Goal: Transaction & Acquisition: Purchase product/service

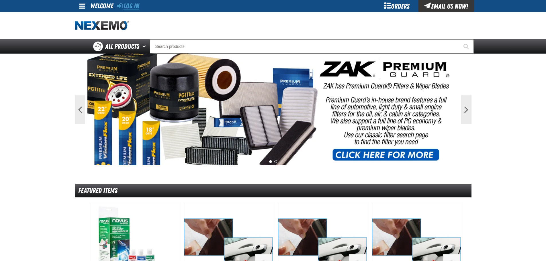
click at [133, 7] on link "Log In" at bounding box center [128, 6] width 23 height 8
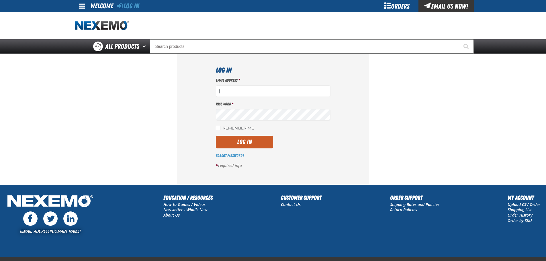
type input "jkemp@vtaig.com"
click at [244, 140] on button "Log In" at bounding box center [244, 142] width 57 height 13
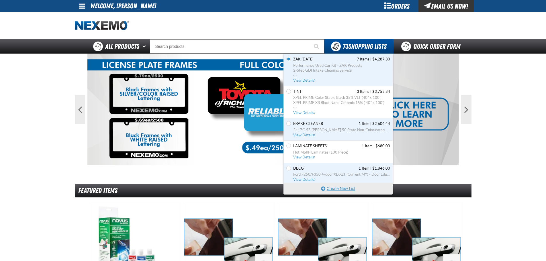
click at [336, 189] on button "Create New List" at bounding box center [338, 188] width 109 height 11
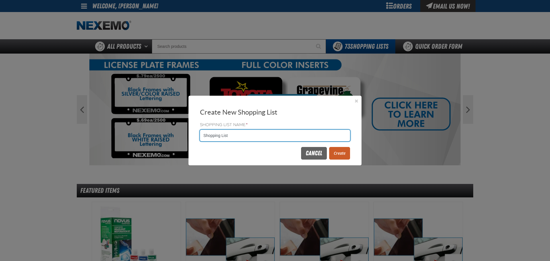
drag, startPoint x: 229, startPoint y: 135, endPoint x: 190, endPoint y: 122, distance: 41.8
click at [190, 122] on div "Shopping List Name * Shopping List" at bounding box center [275, 132] width 173 height 22
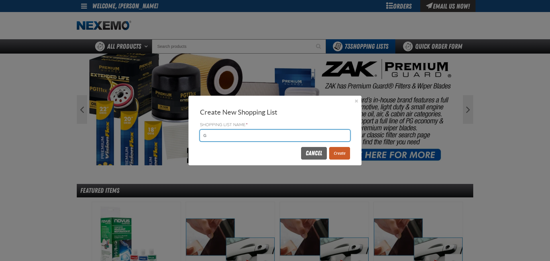
type input "Gloves"
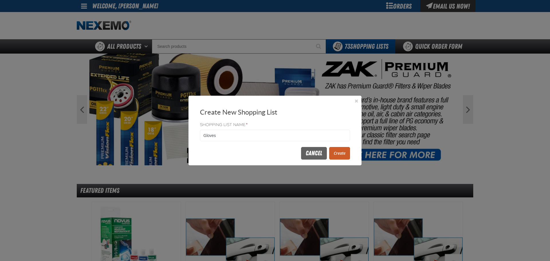
click at [341, 156] on button "Create" at bounding box center [339, 153] width 21 height 13
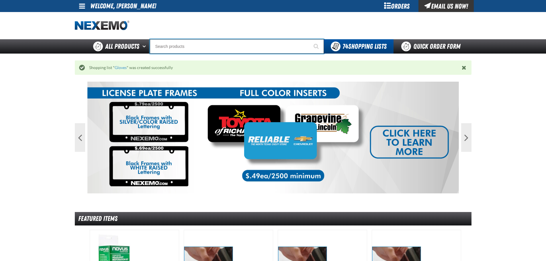
click at [168, 47] on input "Search" at bounding box center [237, 46] width 174 height 14
type input "d"
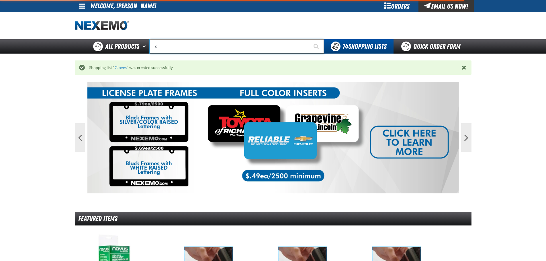
type input "d Alkaline Battery 1.5 Volt (ph)"
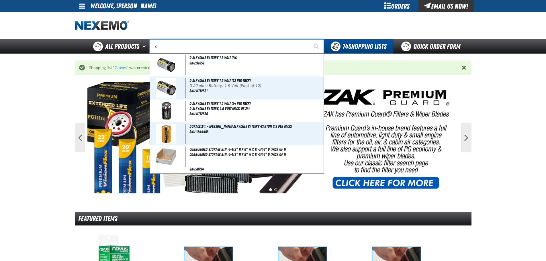
type input "dh"
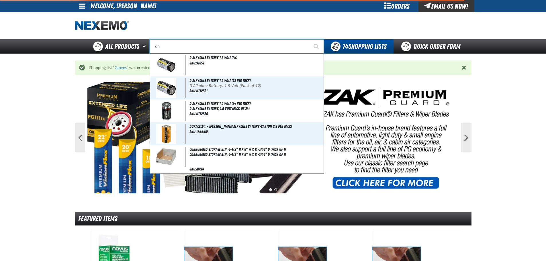
type input "dhC Deluxe Battery Tester"
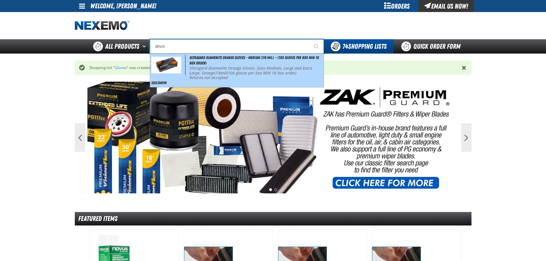
click at [222, 74] on strong "7/8mil" at bounding box center [221, 72] width 12 height 5
type input "Ultragard Diamonite Orange Gloves - Medium (7/8 mil). - (100 gloves per box MIN…"
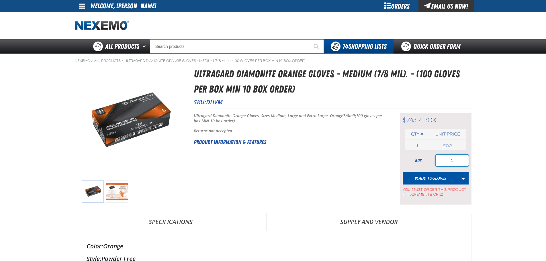
click at [453, 160] on input "1" at bounding box center [452, 160] width 33 height 11
type input "10"
click at [422, 179] on span "Add to Gloves" at bounding box center [433, 177] width 28 height 5
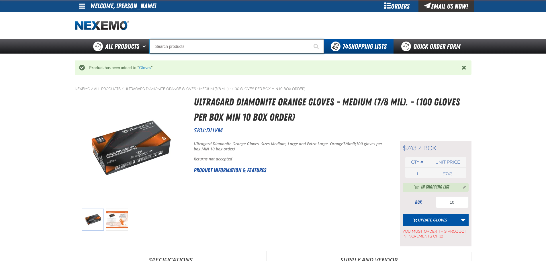
click at [182, 47] on input "Search" at bounding box center [237, 46] width 174 height 14
type input "d"
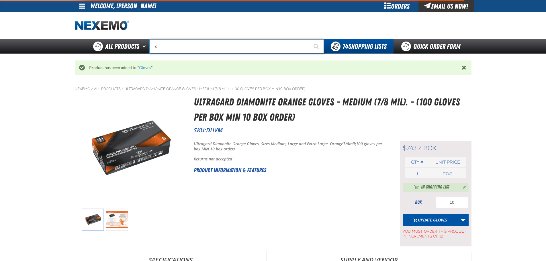
type input "d Alkaline Battery 1.5 Volt (ph)"
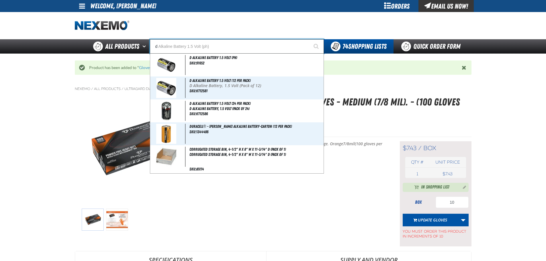
type input "dh"
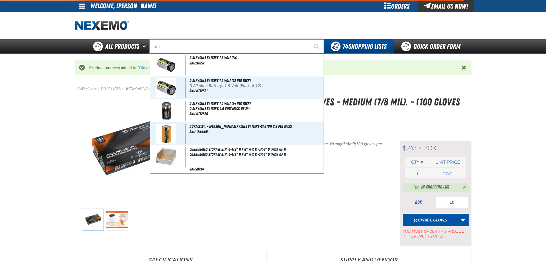
type input "dhC Deluxe Battery Tester"
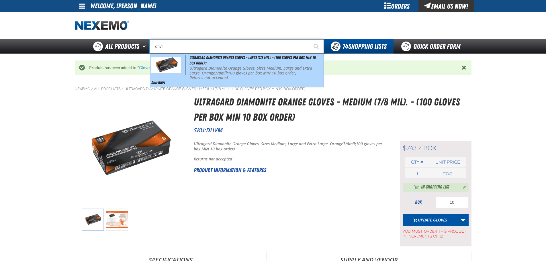
click at [208, 70] on p "Ultragard Diamonite Orange Gloves. Sizes Medium, Large and Extra Large. Orange …" at bounding box center [255, 71] width 133 height 10
type input "Ultragard Diamonite Orange Gloves - Large (7/8 mil). - (100 gloves per box MIN …"
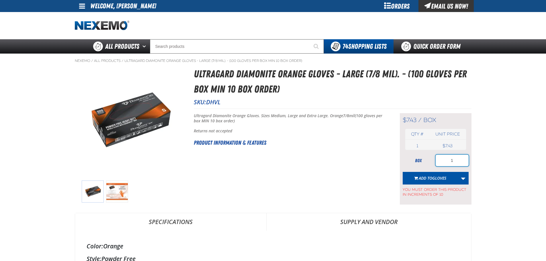
drag, startPoint x: 469, startPoint y: 158, endPoint x: 476, endPoint y: 158, distance: 7.2
type input "50"
click at [439, 180] on span "Gloves" at bounding box center [439, 177] width 14 height 5
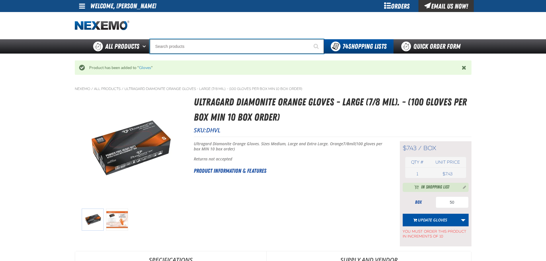
click at [159, 46] on input "Search" at bounding box center [237, 46] width 174 height 14
type input "d"
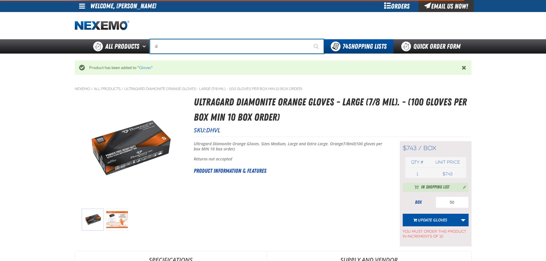
type input "d Alkaline Battery 1.5 Volt (ph)"
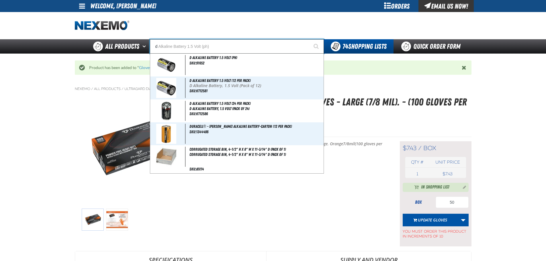
type input "dh"
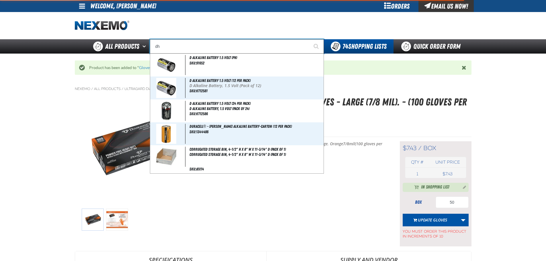
type input "dhC Deluxe Battery Tester"
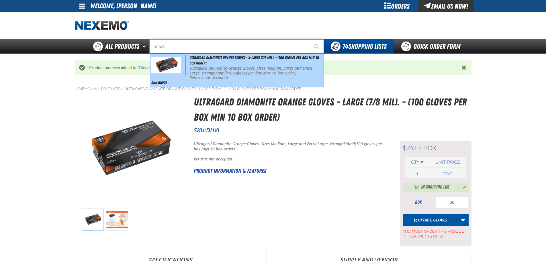
click at [240, 63] on div "Ultragard Diamonite Orange Gloves - X-Large (7/8 mil). - (100 gloves per box MI…" at bounding box center [236, 71] width 173 height 34
type input "Ultragard Diamonite Orange Gloves - X-Large (7/8 mil). - (100 gloves per box MI…"
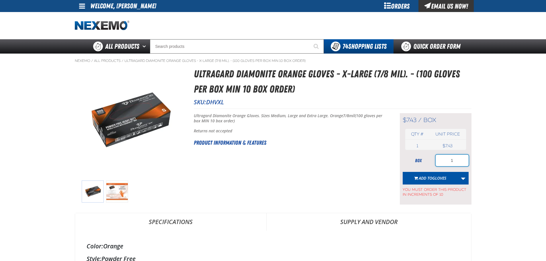
drag, startPoint x: 449, startPoint y: 158, endPoint x: 467, endPoint y: 163, distance: 19.0
click at [467, 163] on input "1" at bounding box center [452, 160] width 33 height 11
type input "30"
click at [421, 177] on span "Add to Gloves" at bounding box center [433, 177] width 28 height 5
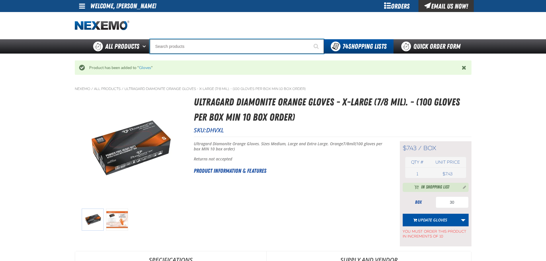
click at [180, 46] on input "Search" at bounding box center [237, 46] width 174 height 14
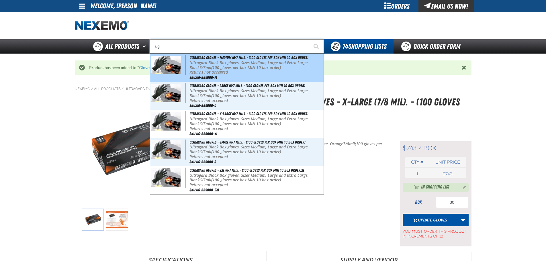
click at [214, 66] on p "Ultragard Black Box gloves. Sizes Medium, Large and Extra Large. Black 6/7mil (…" at bounding box center [255, 65] width 133 height 10
type input "Ultragard gloves - Medium (6/7 mil). - (100 gloves per box MIN 10 box order)"
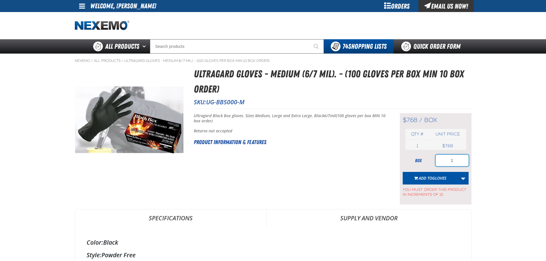
drag, startPoint x: 448, startPoint y: 159, endPoint x: 467, endPoint y: 157, distance: 18.4
click at [467, 157] on input "1" at bounding box center [452, 160] width 33 height 11
type input "20"
click at [429, 176] on span "Add to Gloves" at bounding box center [433, 177] width 28 height 5
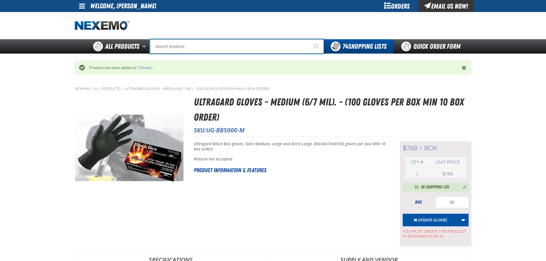
click at [190, 45] on input "Search" at bounding box center [237, 46] width 174 height 14
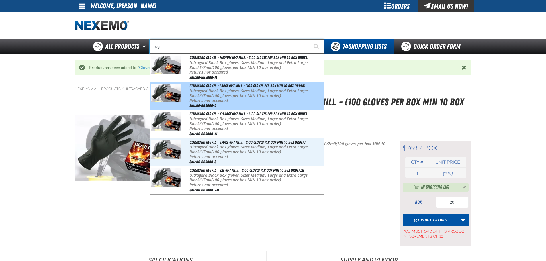
click at [218, 93] on p "Ultragard Black Box gloves. Sizes Medium, Large and Extra Large. Black 6/7mil (…" at bounding box center [255, 94] width 133 height 10
type input "Ultragard gloves - Large (6/7 mil). - (100 gloves per box MIN 10 box order)"
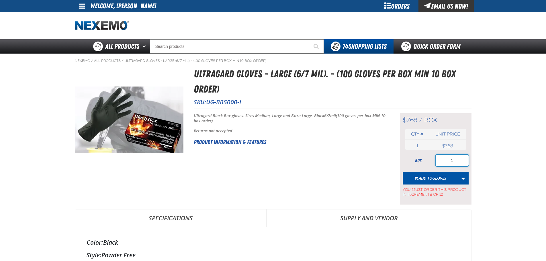
drag, startPoint x: 450, startPoint y: 157, endPoint x: 468, endPoint y: 158, distance: 17.5
click at [467, 158] on input "1" at bounding box center [452, 160] width 33 height 11
type input "30"
click at [427, 177] on span "Add to Gloves" at bounding box center [433, 177] width 28 height 5
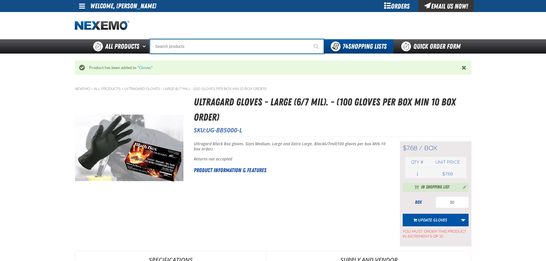
click at [181, 44] on input "Search" at bounding box center [237, 46] width 174 height 14
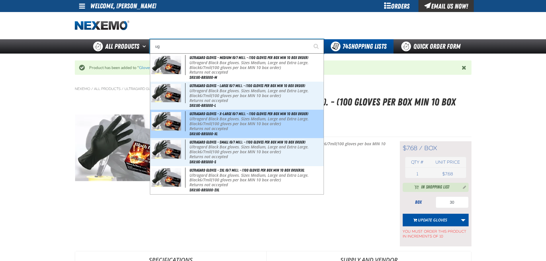
click at [219, 119] on p "Ultragard Black Box gloves. Sizes Medium, Large and Extra Large. Black 6/7mil (…" at bounding box center [255, 122] width 133 height 10
type input "Ultragard gloves - X-Large (6/7 mil). - (100 gloves per box MIN 10 box order)"
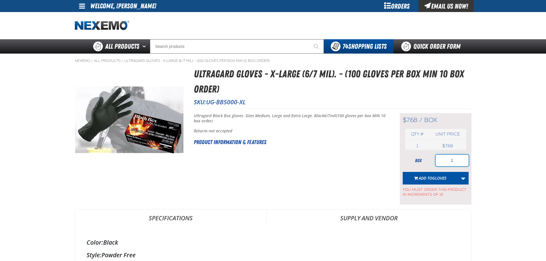
click at [453, 158] on input "1" at bounding box center [452, 160] width 33 height 11
type input "10"
click at [426, 177] on span "Add to Gloves" at bounding box center [433, 177] width 28 height 5
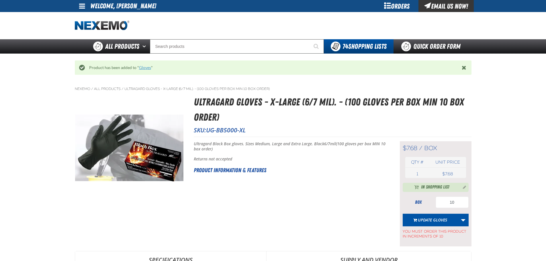
click at [144, 66] on link "Gloves" at bounding box center [145, 67] width 12 height 5
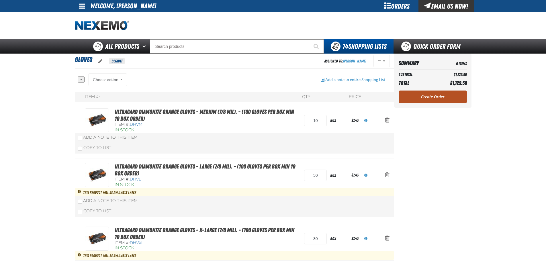
click at [435, 95] on link "Create Order" at bounding box center [433, 97] width 68 height 13
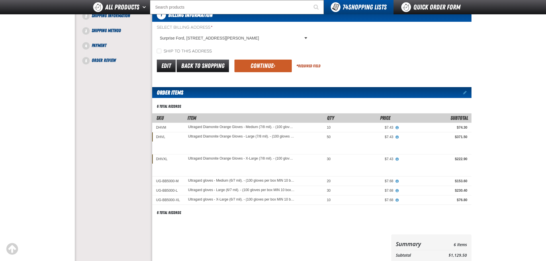
scroll to position [57, 0]
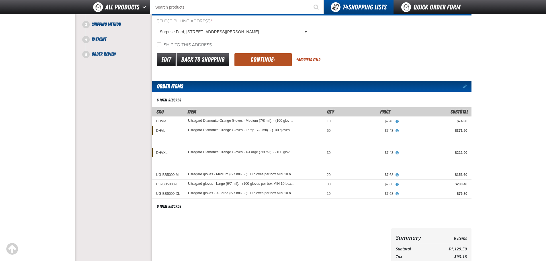
click at [274, 58] on span "submit" at bounding box center [274, 59] width 2 height 6
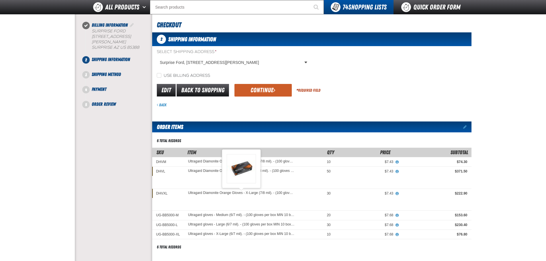
scroll to position [0, 0]
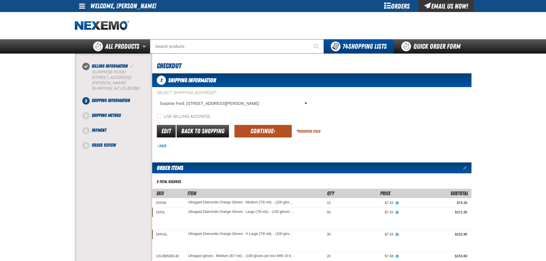
click at [252, 130] on button "Continue" at bounding box center [262, 131] width 57 height 13
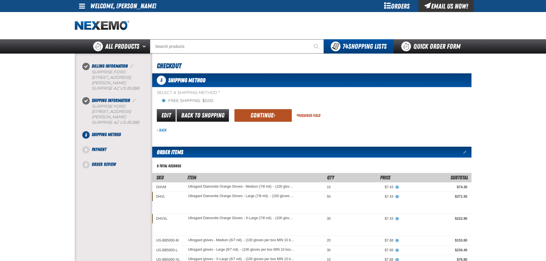
click at [256, 113] on button "Continue" at bounding box center [262, 115] width 57 height 13
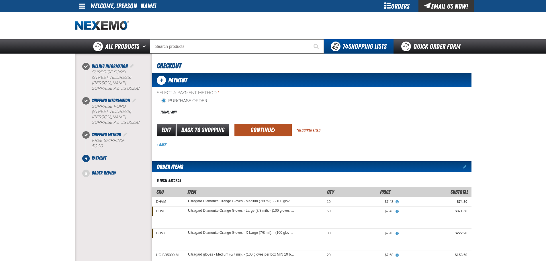
click at [258, 128] on button "Continue" at bounding box center [262, 130] width 57 height 13
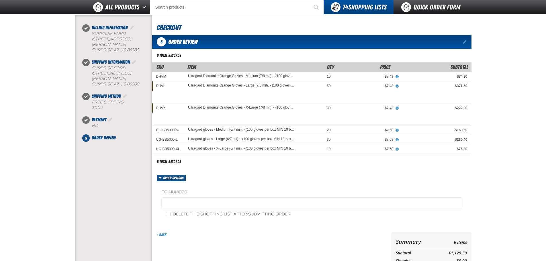
scroll to position [86, 0]
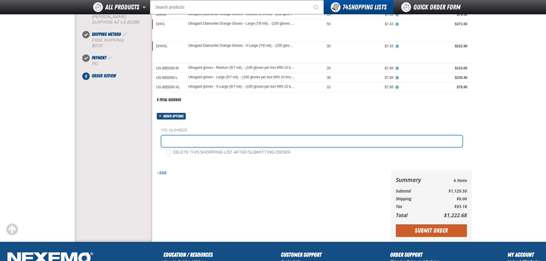
click at [176, 139] on input "text" at bounding box center [311, 141] width 301 height 11
type input "107886 (kk)"
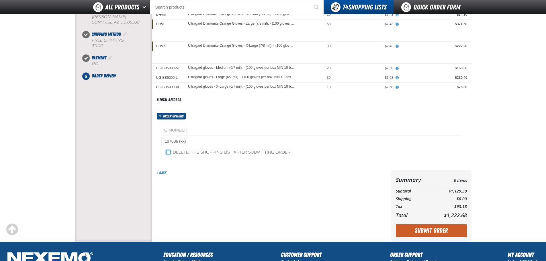
click at [169, 152] on input "Delete this shopping list after submitting order" at bounding box center [168, 152] width 5 height 5
checkbox input "true"
click at [415, 230] on button "Submit Order" at bounding box center [431, 230] width 71 height 13
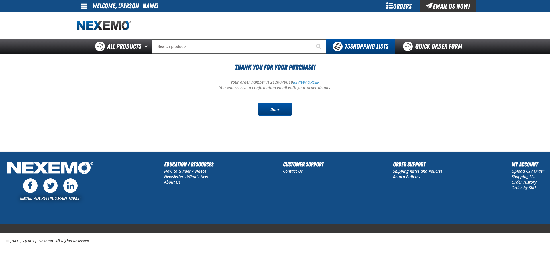
click at [274, 110] on link "Done" at bounding box center [275, 109] width 34 height 13
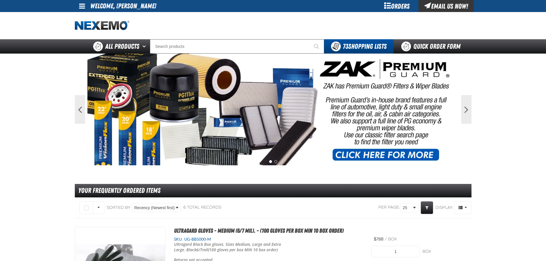
click at [82, 6] on span at bounding box center [82, 6] width 6 height 7
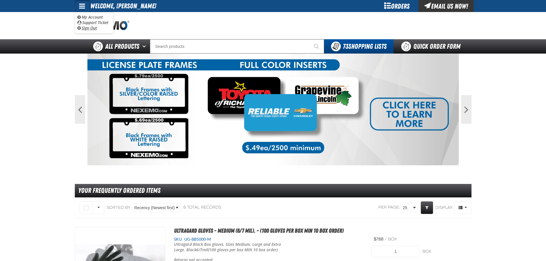
click at [87, 28] on link "Sign Out Sign Out" at bounding box center [86, 27] width 19 height 5
